Goal: Navigation & Orientation: Find specific page/section

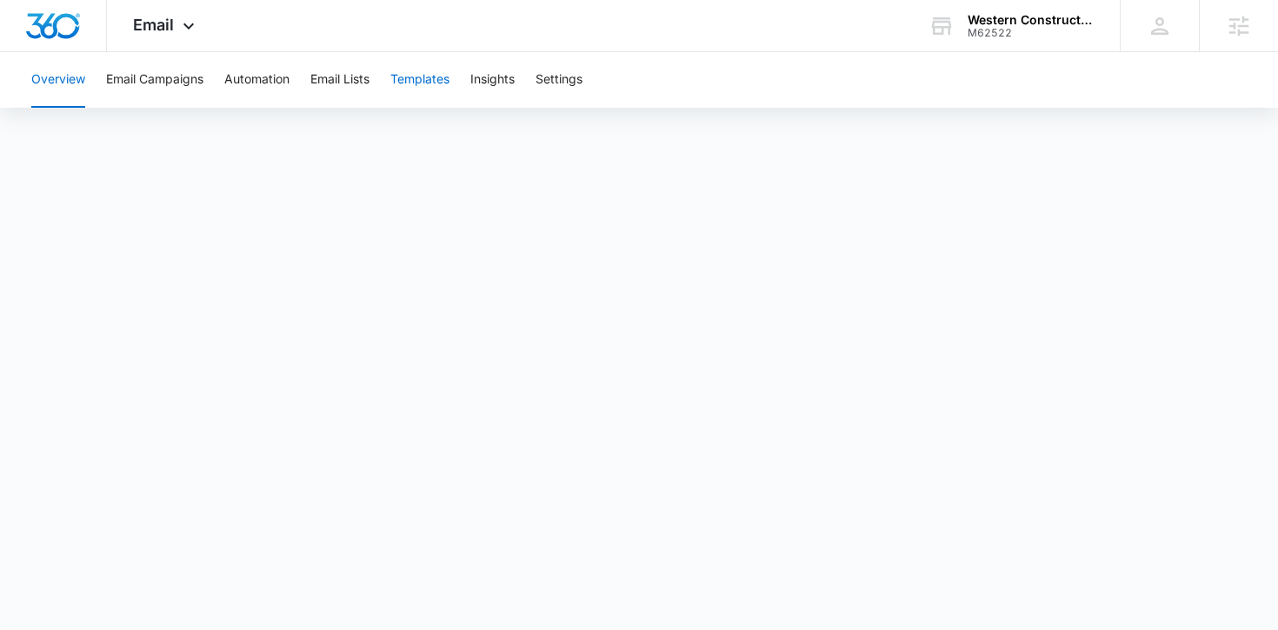
click at [416, 84] on button "Templates" at bounding box center [419, 80] width 59 height 56
click at [244, 71] on button "Automation" at bounding box center [256, 80] width 65 height 56
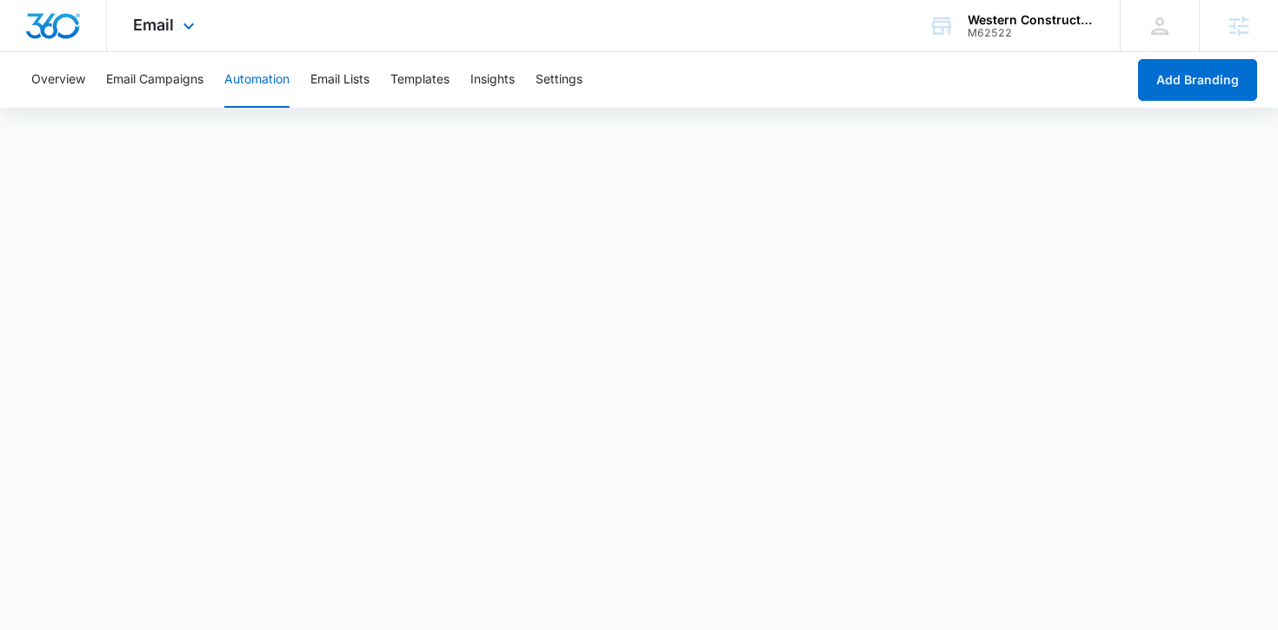
click at [175, 40] on div "Email Apps Reputation Websites Forms CRM Email Social Content Ads Intelligence …" at bounding box center [166, 25] width 118 height 51
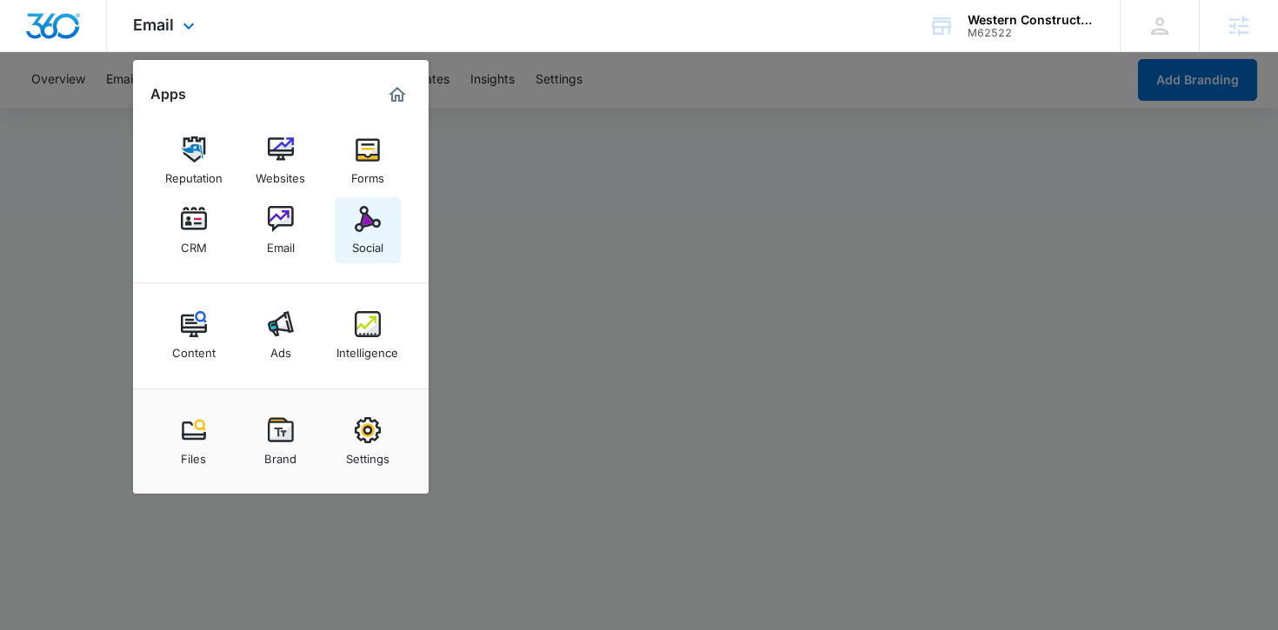
click at [364, 228] on img at bounding box center [368, 219] width 26 height 26
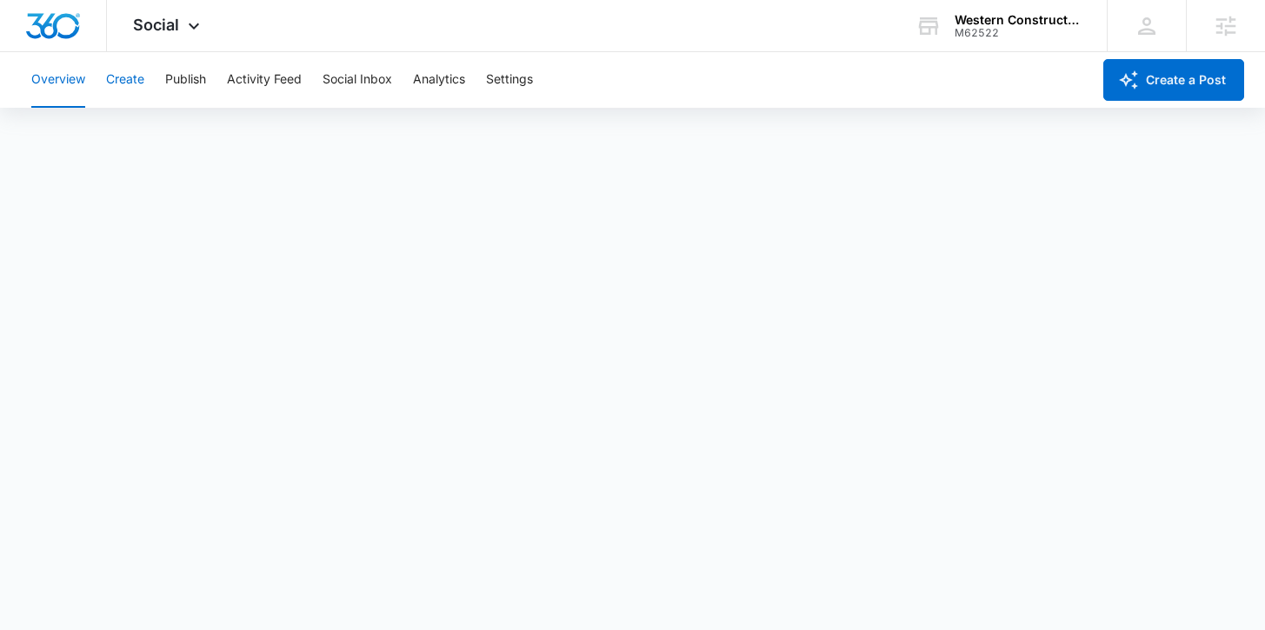
click at [136, 89] on button "Create" at bounding box center [125, 80] width 38 height 56
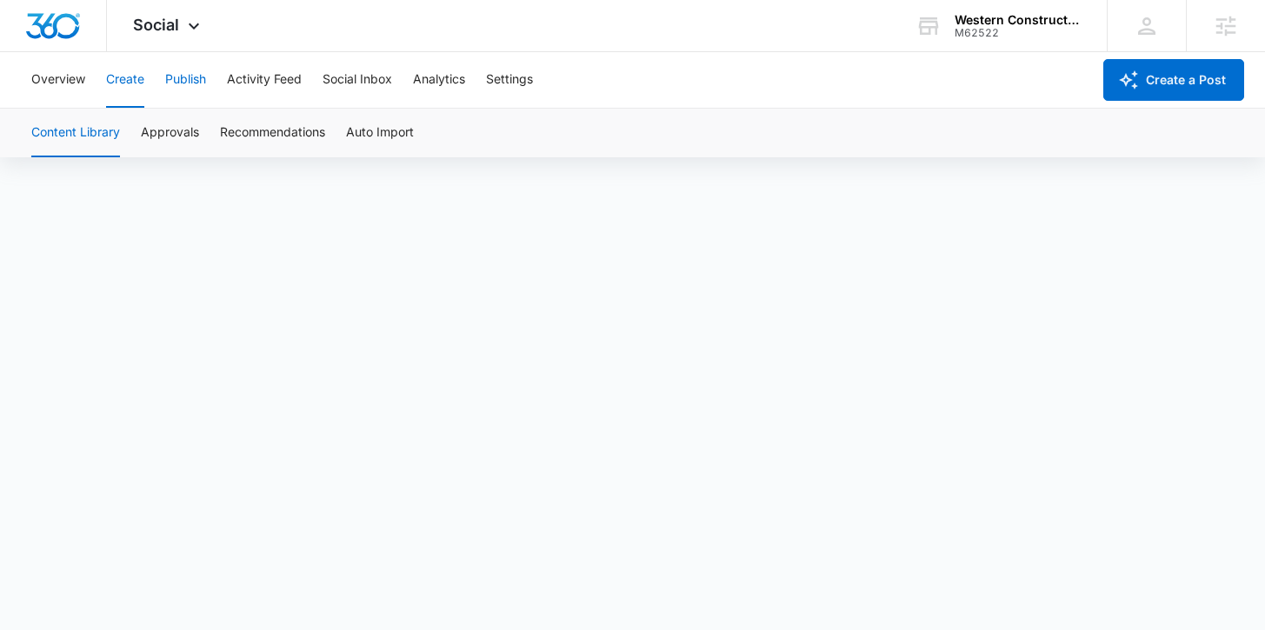
click at [189, 90] on button "Publish" at bounding box center [185, 80] width 41 height 56
click at [143, 133] on button "Schedules" at bounding box center [132, 133] width 59 height 49
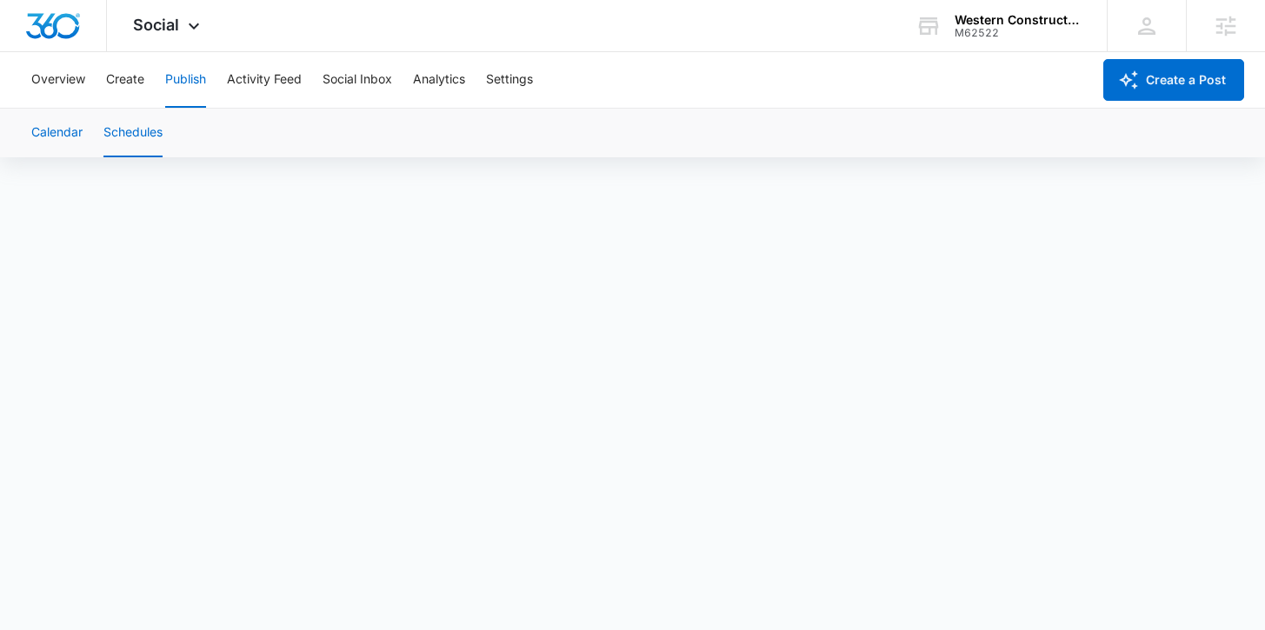
click at [51, 133] on button "Calendar" at bounding box center [56, 133] width 51 height 49
click at [112, 76] on button "Create" at bounding box center [125, 80] width 38 height 56
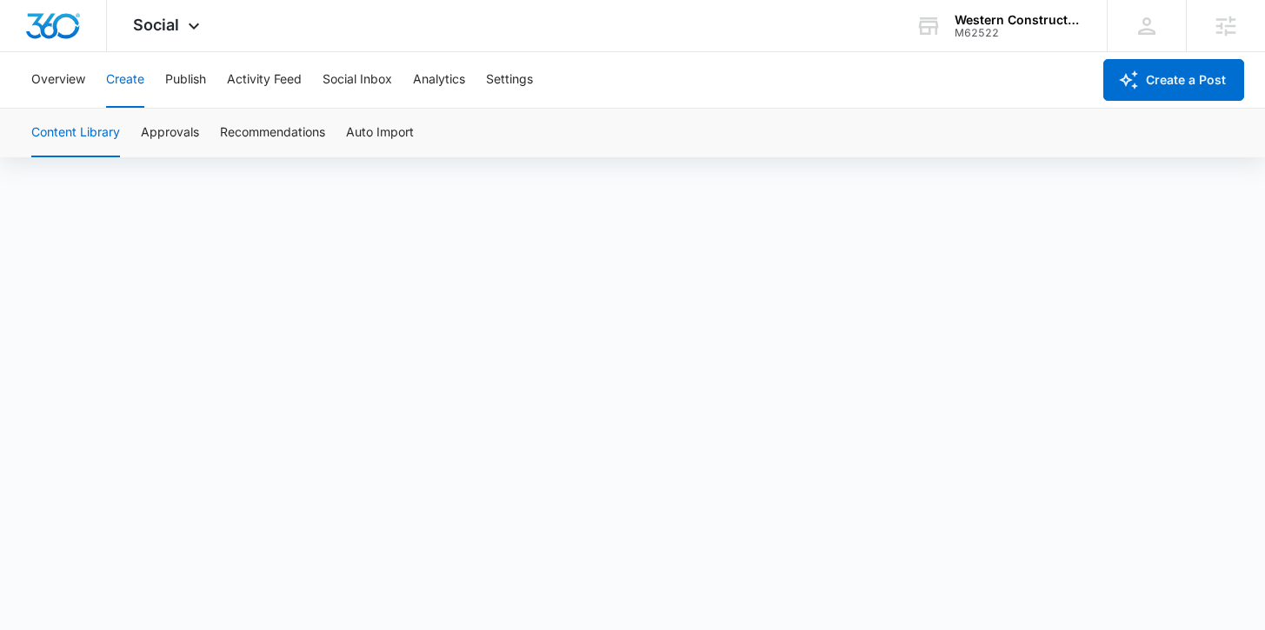
scroll to position [12, 0]
